Goal: Transaction & Acquisition: Purchase product/service

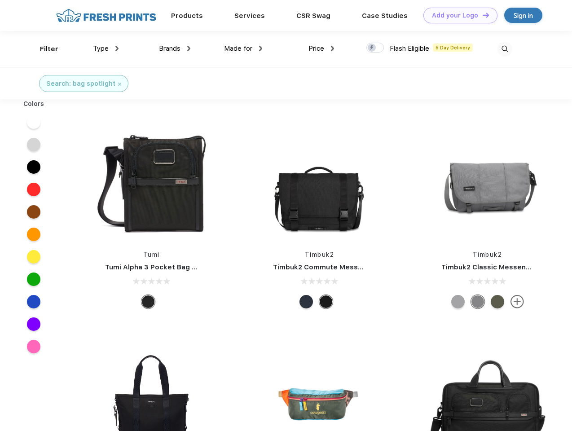
click at [457, 15] on link "Add your Logo Design Tool" at bounding box center [460, 16] width 74 height 16
click at [0, 0] on div "Design Tool" at bounding box center [0, 0] width 0 height 0
click at [482, 15] on link "Add your Logo Design Tool" at bounding box center [460, 16] width 74 height 16
click at [43, 49] on div "Filter" at bounding box center [49, 49] width 18 height 10
click at [106, 49] on span "Type" at bounding box center [101, 48] width 16 height 8
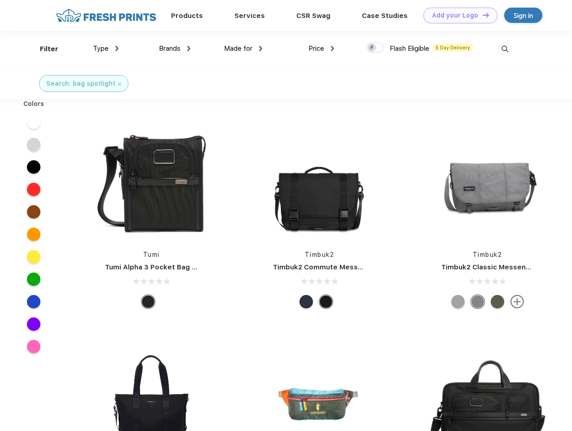
click at [175, 49] on span "Brands" at bounding box center [170, 48] width 22 height 8
click at [243, 49] on span "Made for" at bounding box center [238, 48] width 28 height 8
click at [322, 49] on span "Price" at bounding box center [317, 48] width 16 height 8
click at [375, 48] on div at bounding box center [375, 48] width 18 height 10
click at [372, 48] on input "checkbox" at bounding box center [369, 45] width 6 height 6
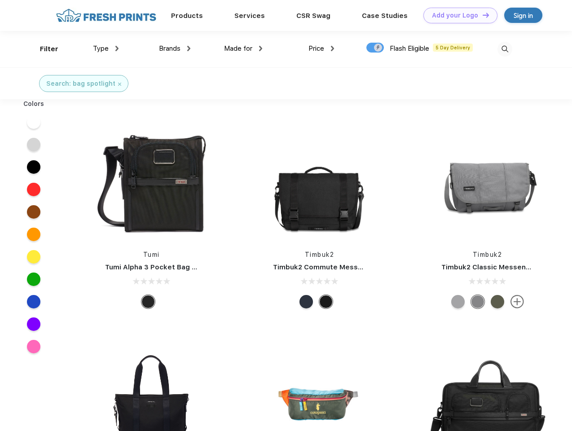
click at [505, 49] on img at bounding box center [505, 49] width 15 height 15
